Goal: Information Seeking & Learning: Learn about a topic

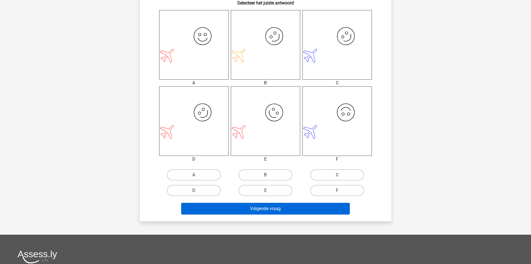
scroll to position [223, 0]
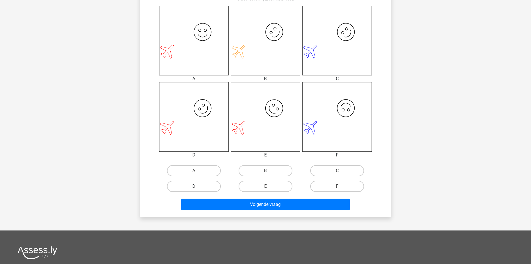
drag, startPoint x: 201, startPoint y: 185, endPoint x: 208, endPoint y: 191, distance: 9.1
click at [201, 185] on label "D" at bounding box center [194, 185] width 54 height 11
click at [197, 186] on input "D" at bounding box center [196, 188] width 4 height 4
radio input "true"
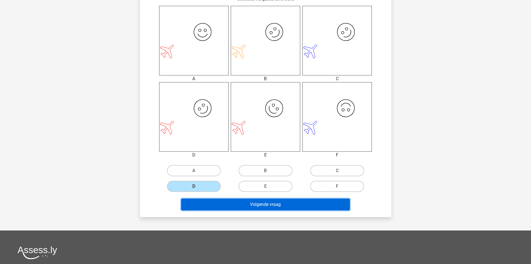
click at [255, 206] on button "Volgende vraag" at bounding box center [265, 204] width 169 height 12
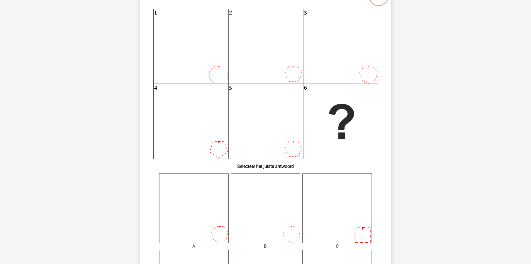
scroll to position [195, 0]
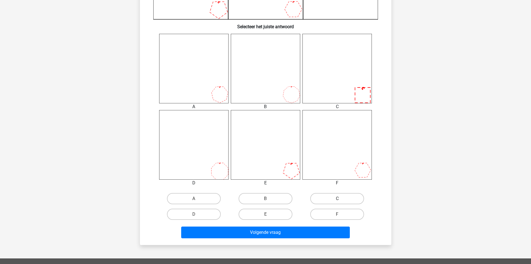
click at [326, 196] on label "C" at bounding box center [337, 198] width 54 height 11
click at [337, 198] on input "C" at bounding box center [339, 200] width 4 height 4
radio input "true"
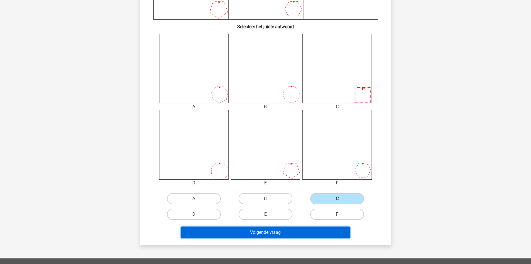
click at [296, 233] on button "Volgende vraag" at bounding box center [265, 232] width 169 height 12
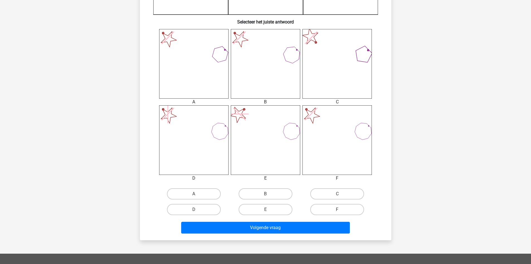
scroll to position [279, 0]
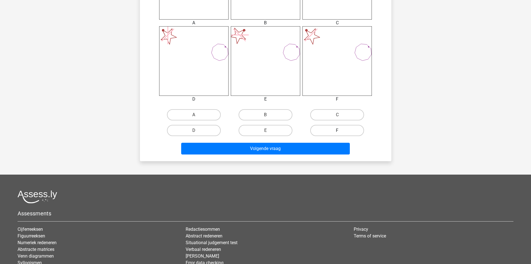
drag, startPoint x: 344, startPoint y: 128, endPoint x: 309, endPoint y: 143, distance: 37.8
click at [344, 128] on label "F" at bounding box center [337, 130] width 54 height 11
click at [341, 130] on input "F" at bounding box center [339, 132] width 4 height 4
radio input "true"
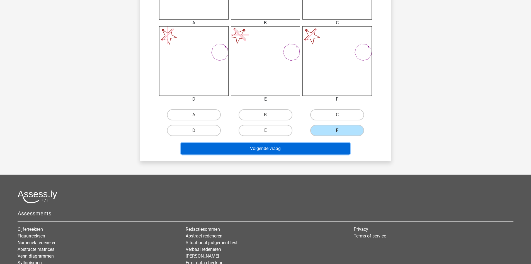
click at [296, 148] on button "Volgende vraag" at bounding box center [265, 149] width 169 height 12
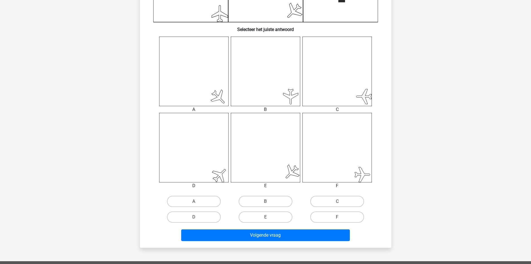
scroll to position [223, 0]
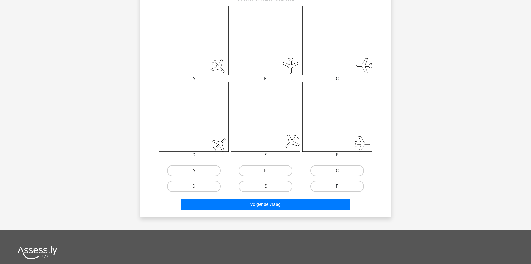
drag, startPoint x: 347, startPoint y: 188, endPoint x: 327, endPoint y: 189, distance: 19.3
click at [346, 188] on label "F" at bounding box center [337, 185] width 54 height 11
click at [341, 188] on input "F" at bounding box center [339, 188] width 4 height 4
radio input "true"
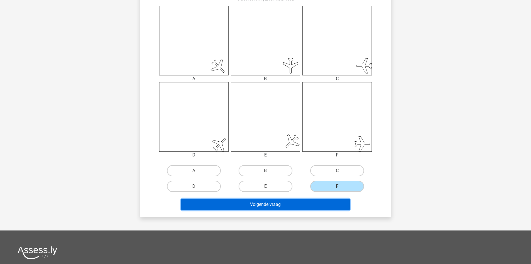
click at [284, 206] on button "Volgende vraag" at bounding box center [265, 204] width 169 height 12
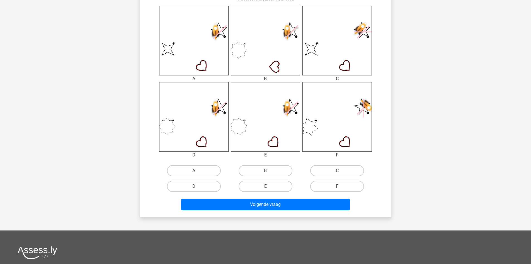
click at [202, 172] on label "A" at bounding box center [194, 170] width 54 height 11
click at [197, 172] on input "A" at bounding box center [196, 172] width 4 height 4
radio input "true"
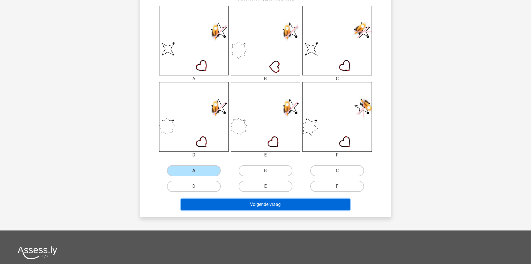
click at [223, 200] on button "Volgende vraag" at bounding box center [265, 204] width 169 height 12
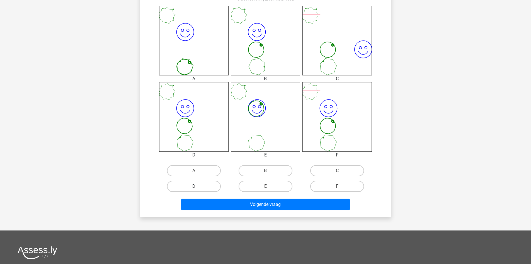
click at [208, 186] on label "D" at bounding box center [194, 185] width 54 height 11
click at [197, 186] on input "D" at bounding box center [196, 188] width 4 height 4
radio input "true"
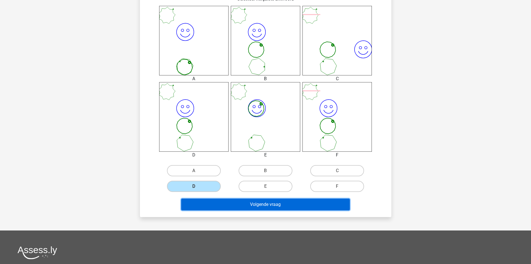
drag, startPoint x: 235, startPoint y: 205, endPoint x: 249, endPoint y: 170, distance: 37.8
click at [235, 204] on button "Volgende vraag" at bounding box center [265, 204] width 169 height 12
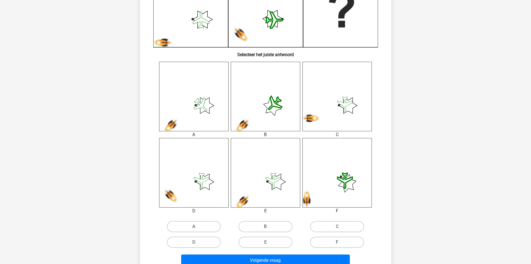
scroll to position [195, 0]
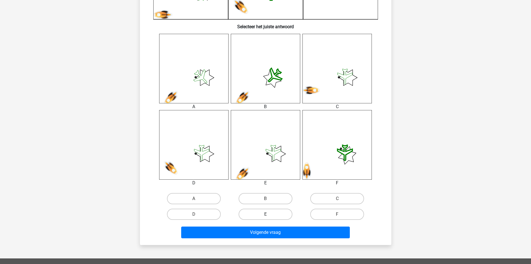
click at [269, 214] on label "E" at bounding box center [266, 213] width 54 height 11
click at [269, 214] on input "E" at bounding box center [268, 216] width 4 height 4
radio input "true"
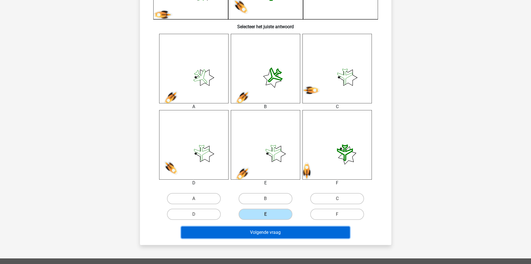
drag, startPoint x: 273, startPoint y: 231, endPoint x: 278, endPoint y: 216, distance: 15.6
click at [273, 231] on button "Volgende vraag" at bounding box center [265, 232] width 169 height 12
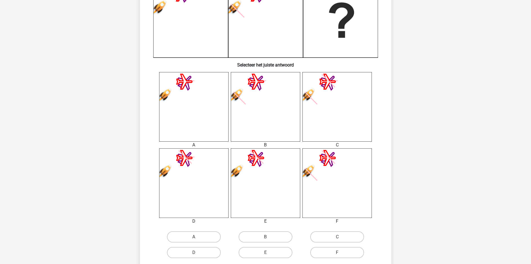
scroll to position [167, 0]
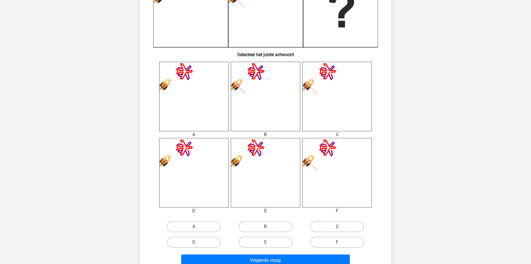
click at [326, 240] on label "F" at bounding box center [337, 241] width 54 height 11
click at [337, 242] on input "F" at bounding box center [339, 244] width 4 height 4
radio input "true"
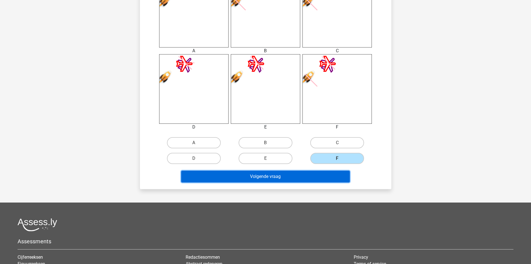
click at [273, 173] on button "Volgende vraag" at bounding box center [265, 176] width 169 height 12
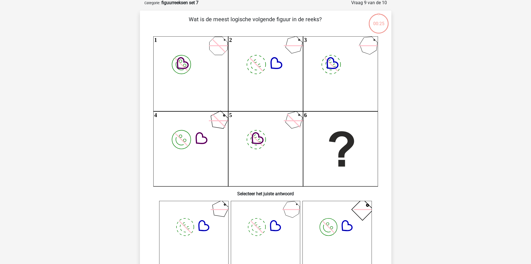
scroll to position [28, 0]
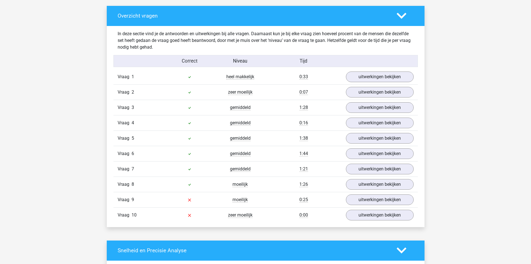
scroll to position [306, 0]
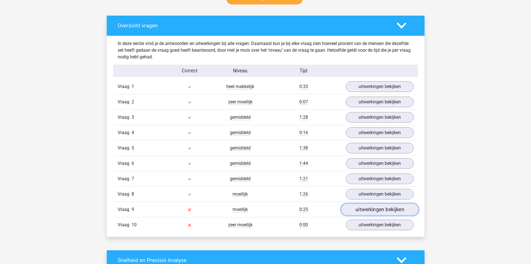
drag, startPoint x: 372, startPoint y: 210, endPoint x: 369, endPoint y: 208, distance: 3.9
click at [372, 210] on link "uitwerkingen bekijken" at bounding box center [380, 209] width 78 height 12
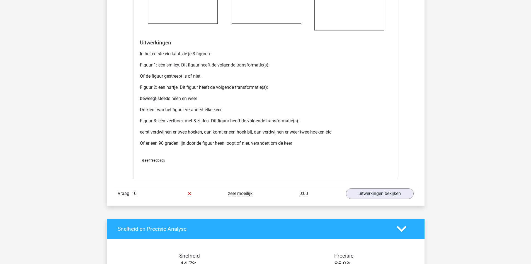
scroll to position [864, 0]
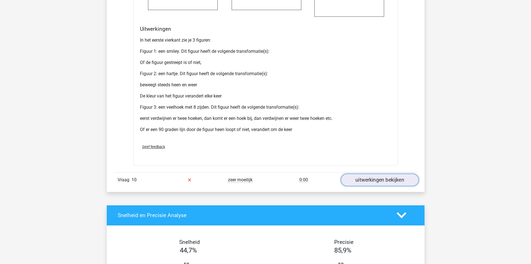
click at [369, 181] on link "uitwerkingen bekijken" at bounding box center [380, 179] width 78 height 12
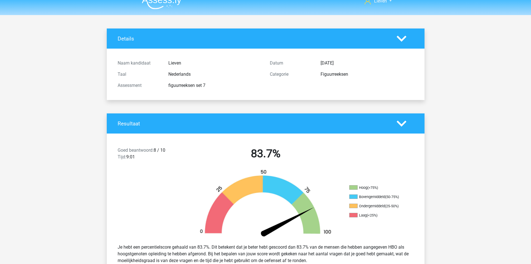
scroll to position [0, 0]
